Goal: Information Seeking & Learning: Learn about a topic

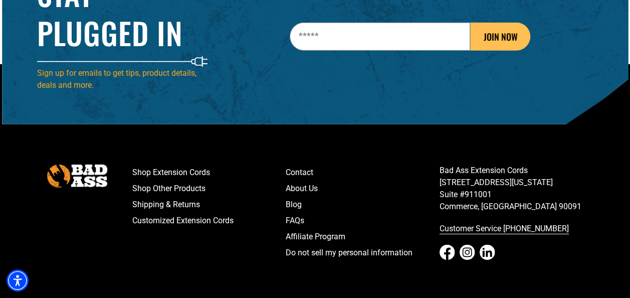
scroll to position [1554, 0]
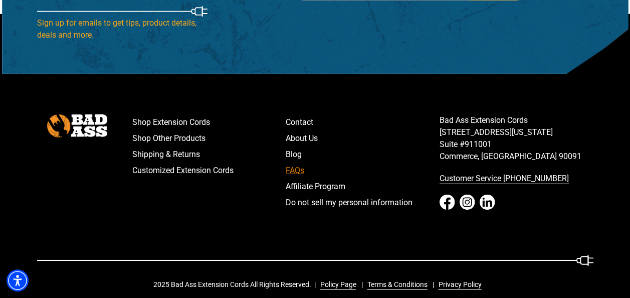
click at [291, 172] on link "FAQs" at bounding box center [363, 170] width 154 height 16
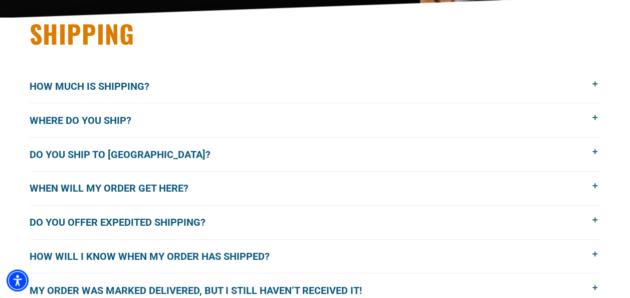
scroll to position [251, 0]
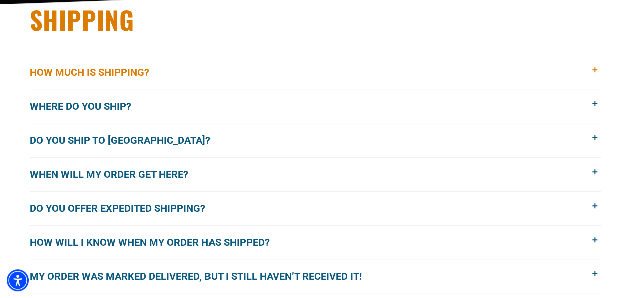
click at [596, 69] on span at bounding box center [595, 70] width 11 height 11
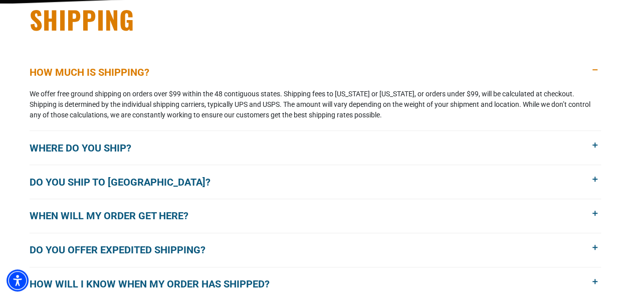
click at [594, 69] on span at bounding box center [595, 70] width 11 height 11
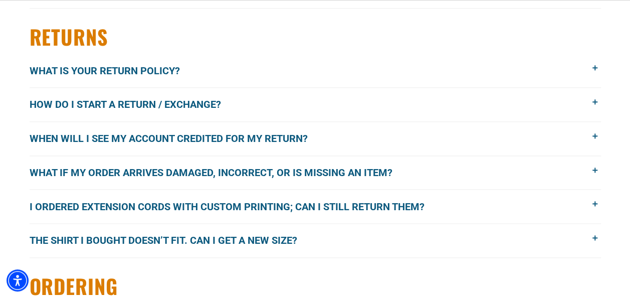
scroll to position [551, 0]
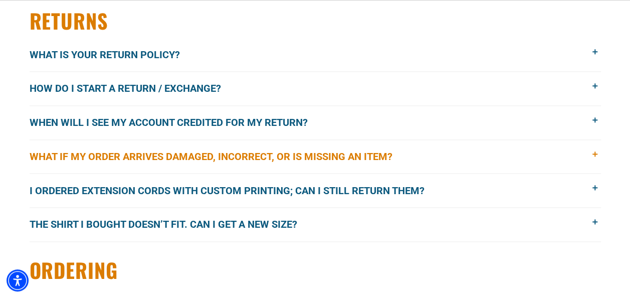
click at [593, 151] on span at bounding box center [595, 154] width 11 height 11
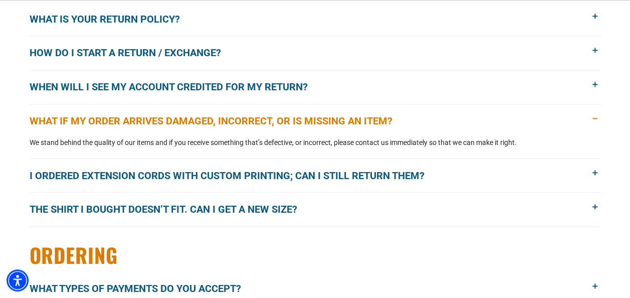
scroll to position [601, 0]
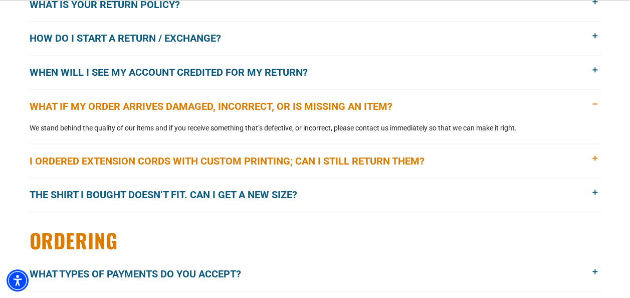
click at [596, 156] on span at bounding box center [595, 158] width 11 height 11
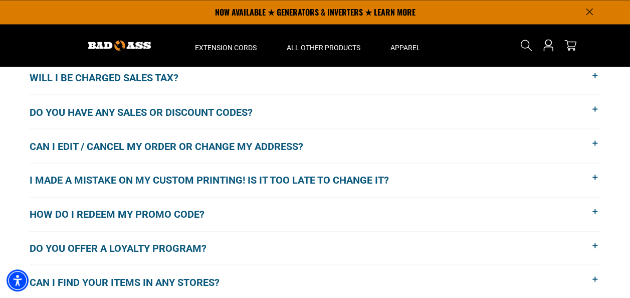
scroll to position [652, 0]
